Goal: Navigation & Orientation: Find specific page/section

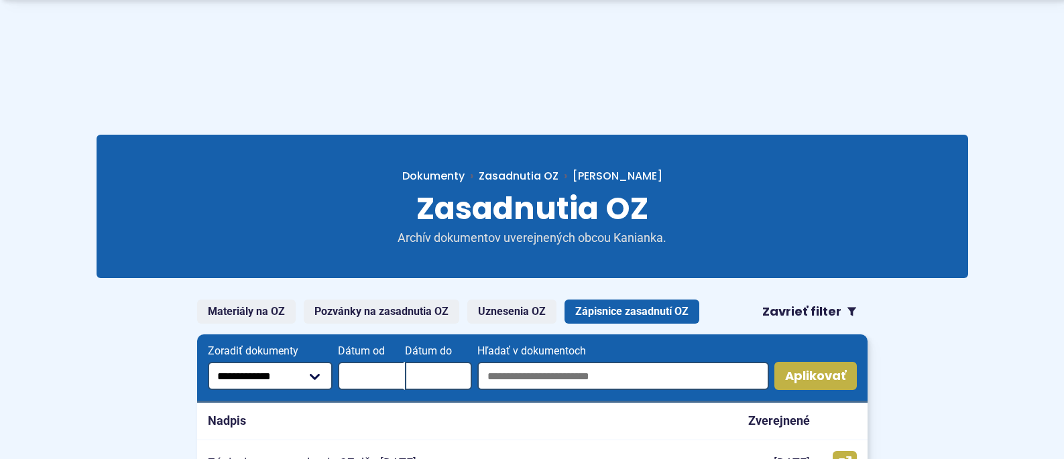
scroll to position [134, 0]
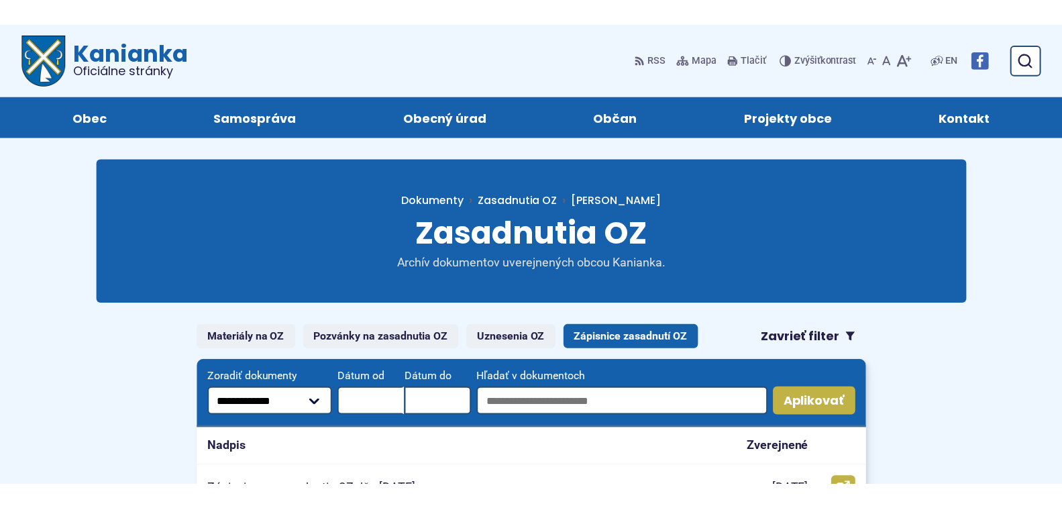
scroll to position [134, 0]
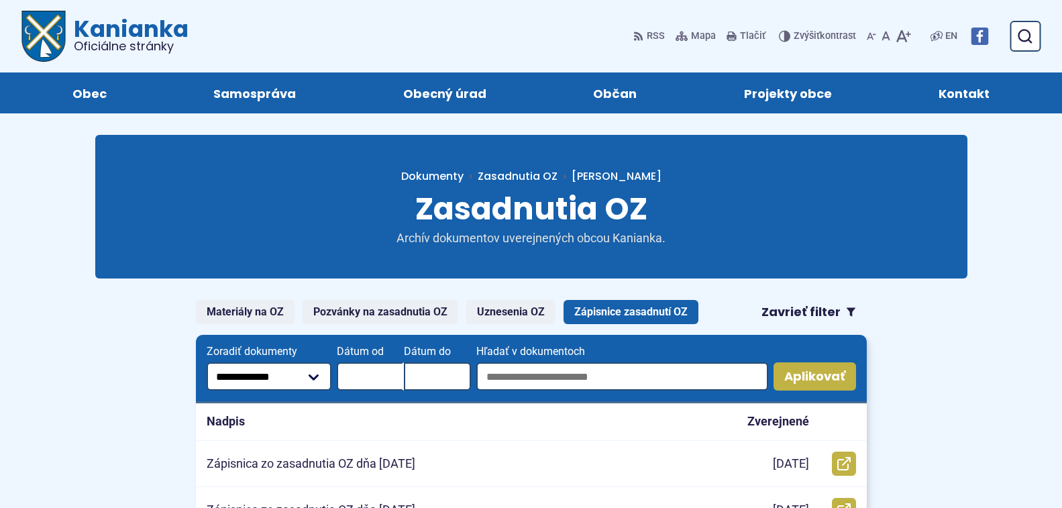
scroll to position [134, 0]
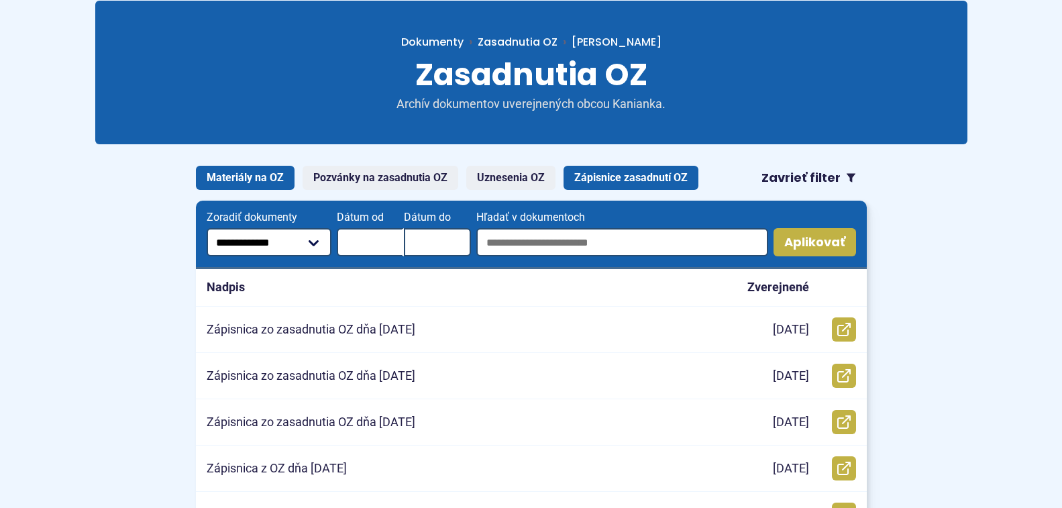
click at [244, 179] on link "Materiály na OZ" at bounding box center [245, 178] width 99 height 24
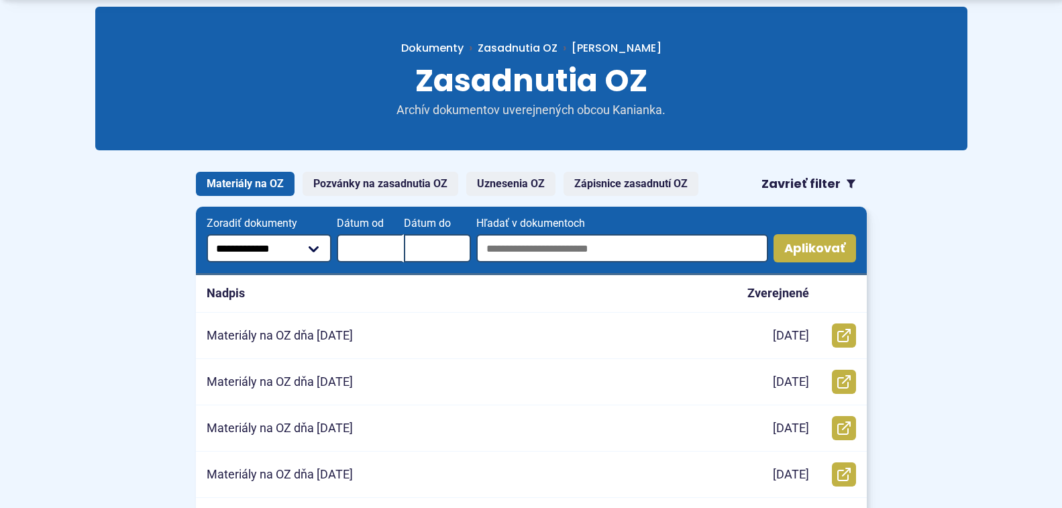
scroll to position [134, 0]
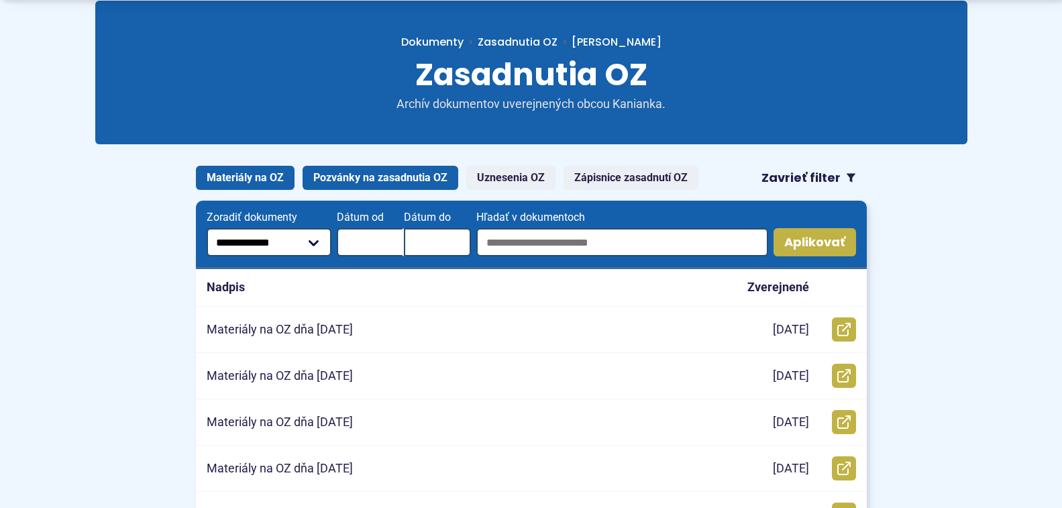
click at [358, 172] on link "Pozvánky na zasadnutia OZ" at bounding box center [381, 178] width 156 height 24
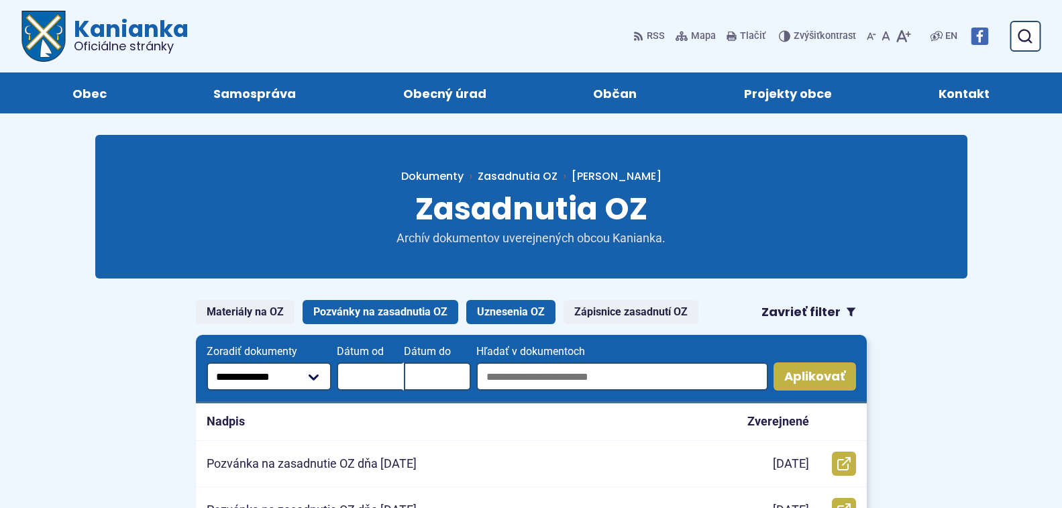
click at [524, 307] on link "Uznesenia OZ" at bounding box center [510, 312] width 89 height 24
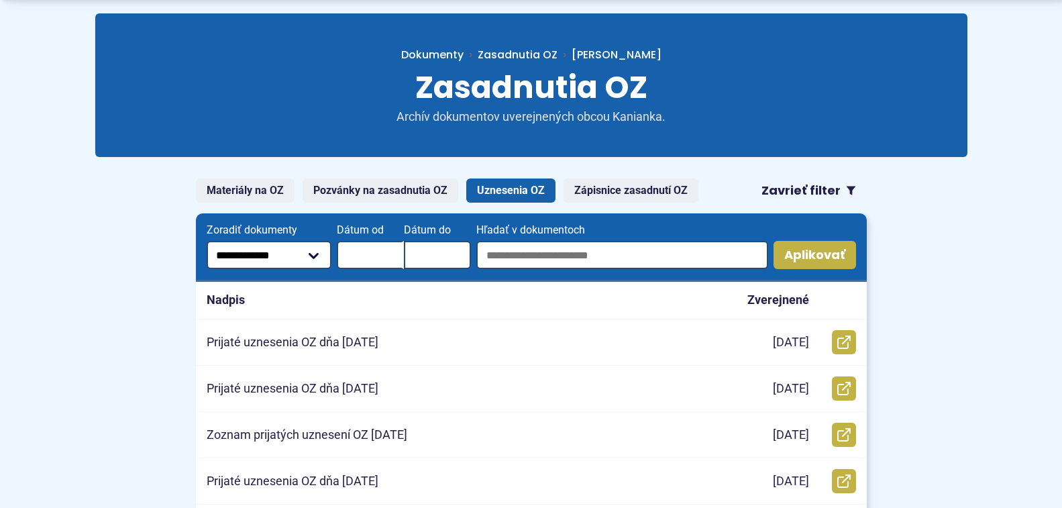
scroll to position [134, 0]
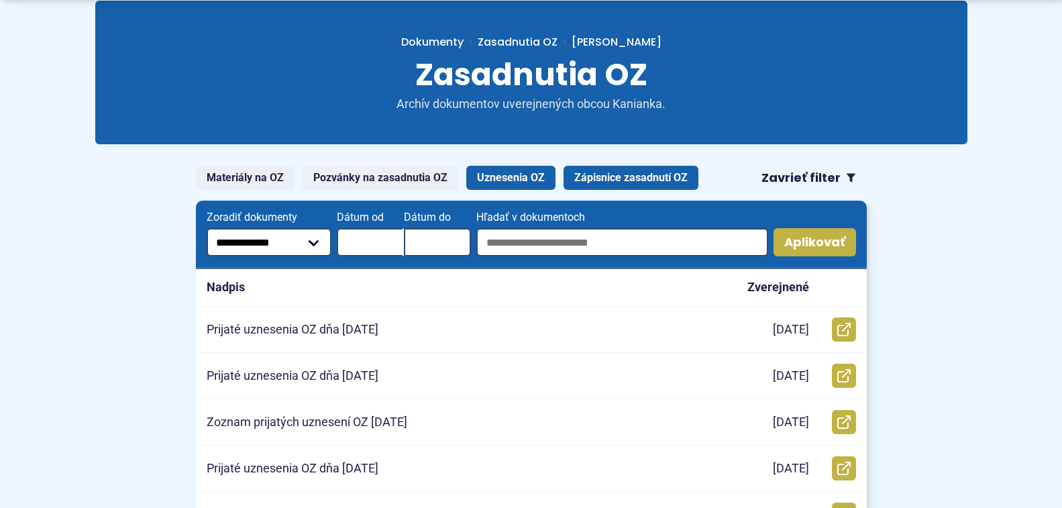
click at [650, 173] on link "Zápisnice zasadnutí OZ" at bounding box center [630, 178] width 135 height 24
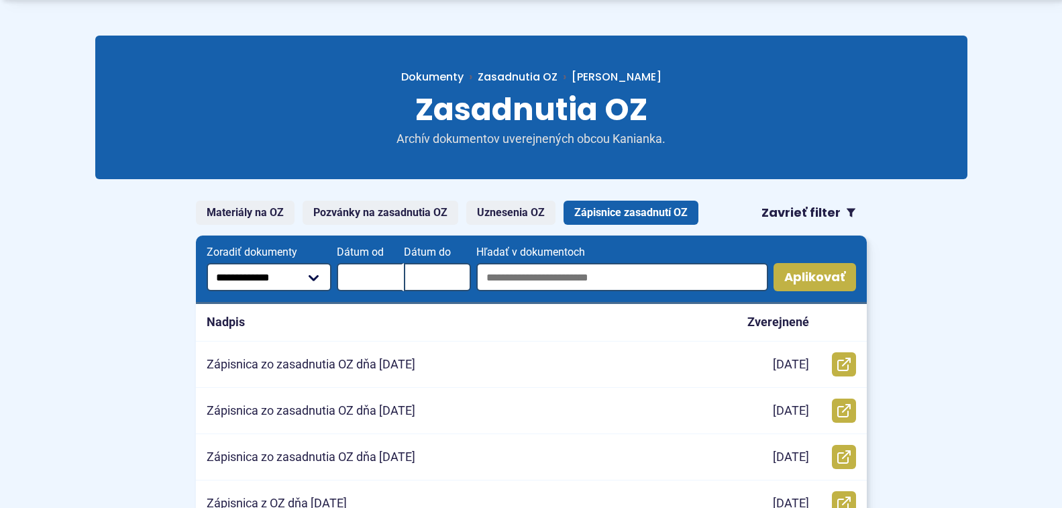
scroll to position [134, 0]
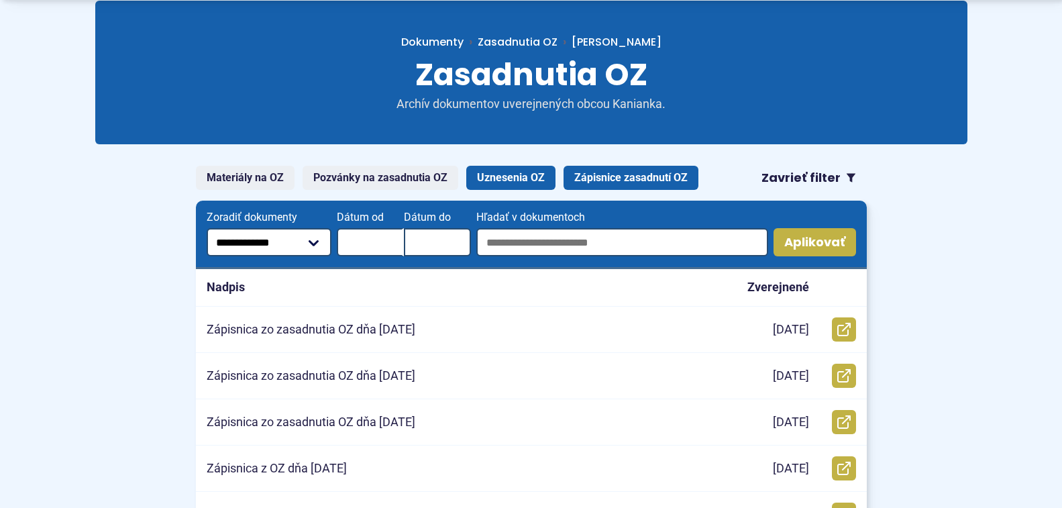
click at [494, 171] on link "Uznesenia OZ" at bounding box center [510, 178] width 89 height 24
